Goal: Use online tool/utility: Utilize a website feature to perform a specific function

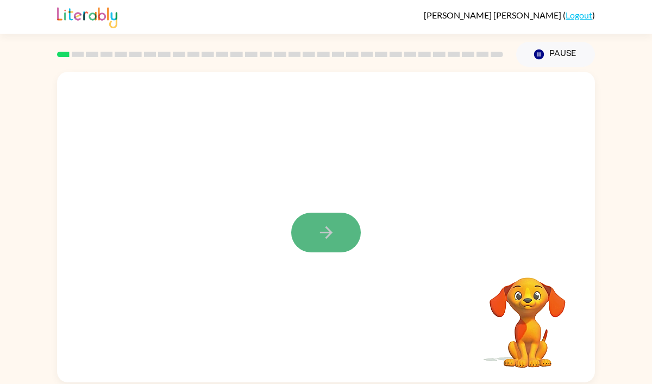
click at [329, 237] on icon "button" at bounding box center [326, 232] width 19 height 19
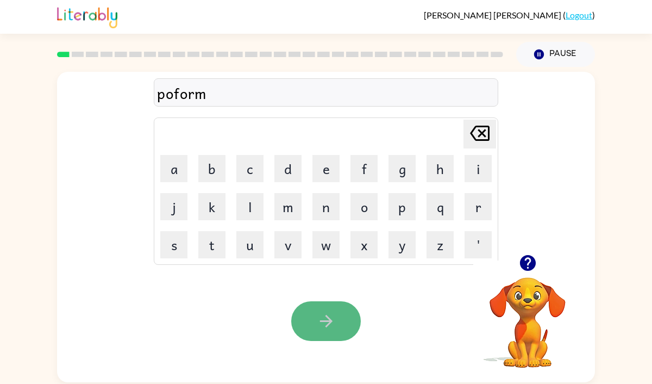
click at [335, 319] on icon "button" at bounding box center [326, 320] width 19 height 19
click at [331, 330] on icon "button" at bounding box center [326, 320] width 19 height 19
click at [343, 311] on button "button" at bounding box center [326, 321] width 70 height 40
click at [341, 315] on button "button" at bounding box center [326, 321] width 70 height 40
click at [336, 317] on button "button" at bounding box center [326, 321] width 70 height 40
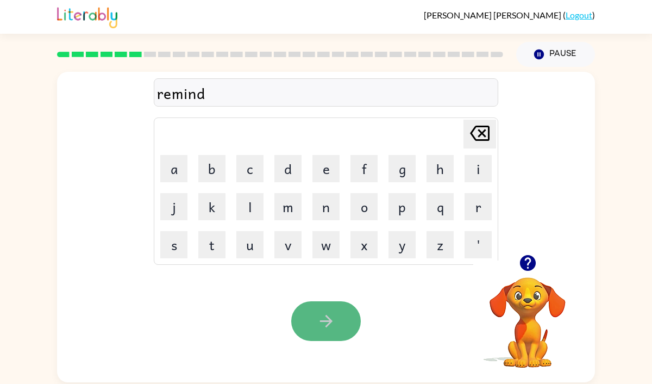
click at [321, 316] on icon "button" at bounding box center [326, 320] width 19 height 19
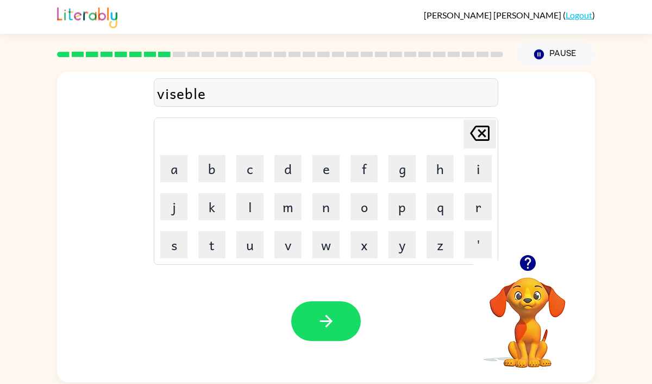
click at [321, 316] on icon "button" at bounding box center [326, 320] width 19 height 19
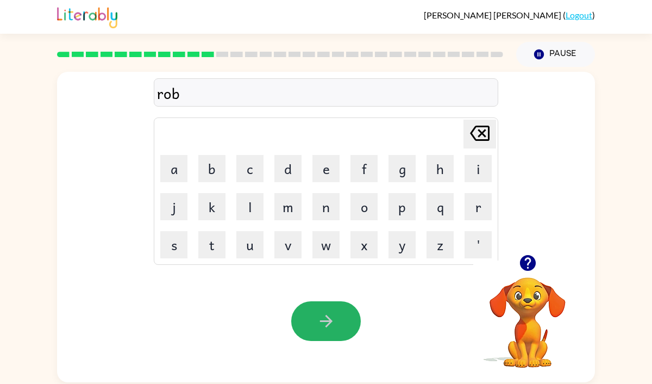
click at [321, 316] on icon "button" at bounding box center [326, 320] width 19 height 19
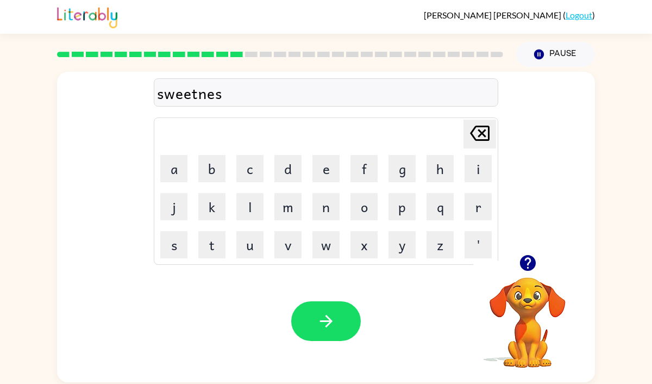
click at [321, 316] on icon "button" at bounding box center [326, 320] width 19 height 19
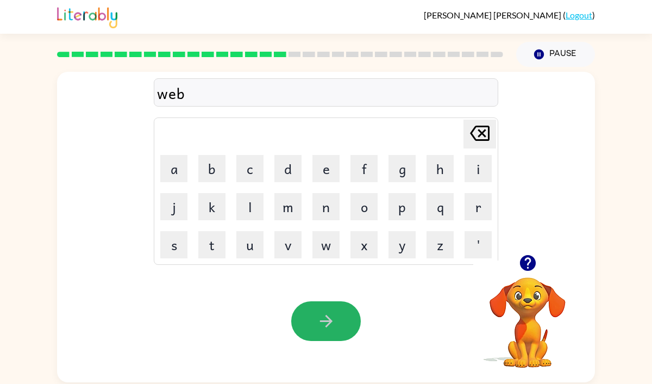
click at [321, 316] on icon "button" at bounding box center [326, 320] width 19 height 19
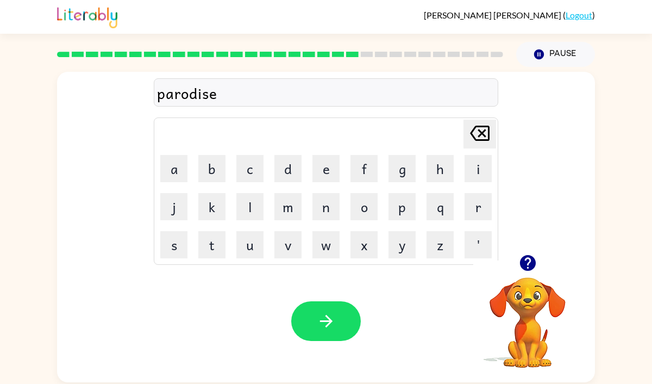
click at [321, 316] on icon "button" at bounding box center [326, 320] width 19 height 19
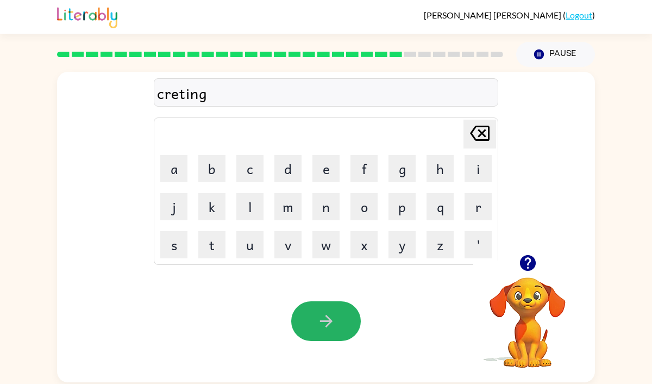
click at [321, 316] on icon "button" at bounding box center [326, 320] width 19 height 19
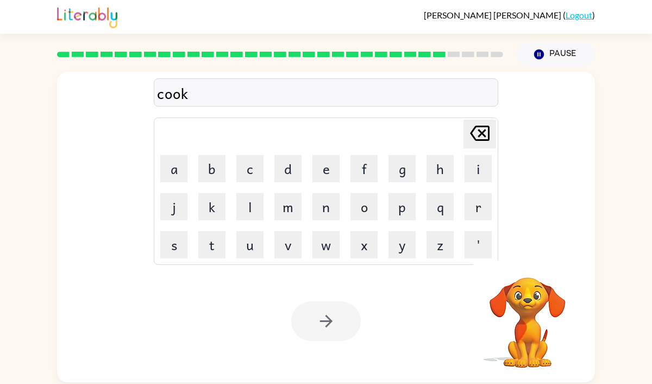
click at [321, 316] on div at bounding box center [326, 321] width 70 height 40
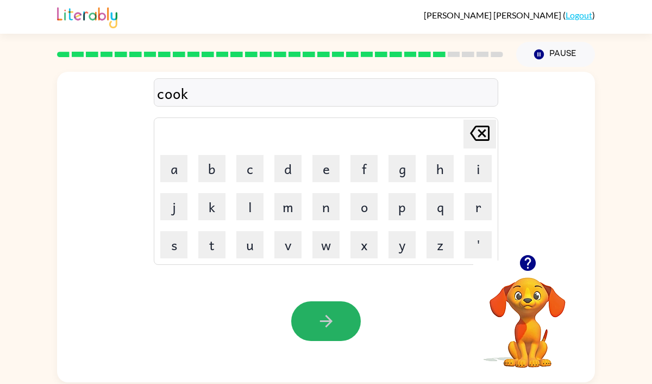
click at [321, 316] on icon "button" at bounding box center [326, 320] width 19 height 19
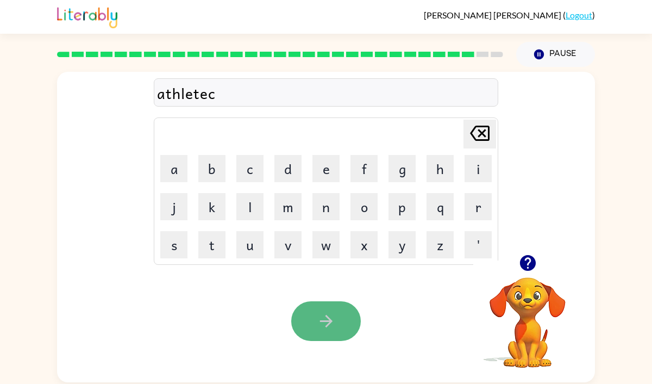
click at [324, 317] on icon "button" at bounding box center [326, 320] width 19 height 19
